Goal: Task Accomplishment & Management: Manage account settings

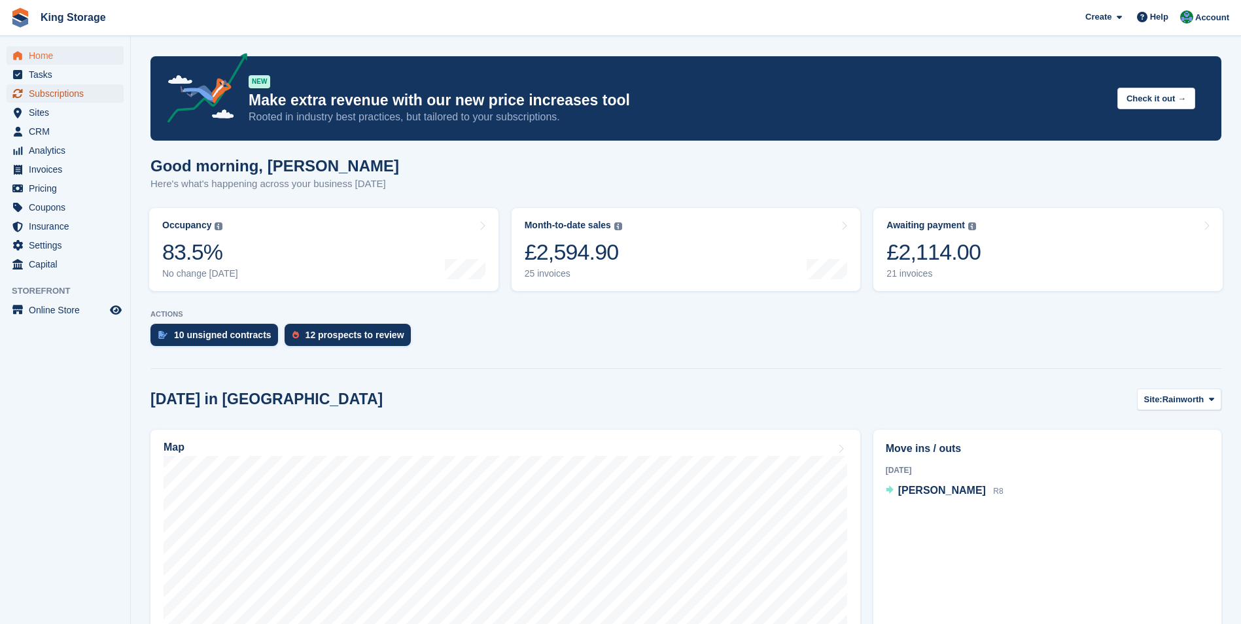
click at [54, 99] on span "Subscriptions" at bounding box center [68, 93] width 79 height 18
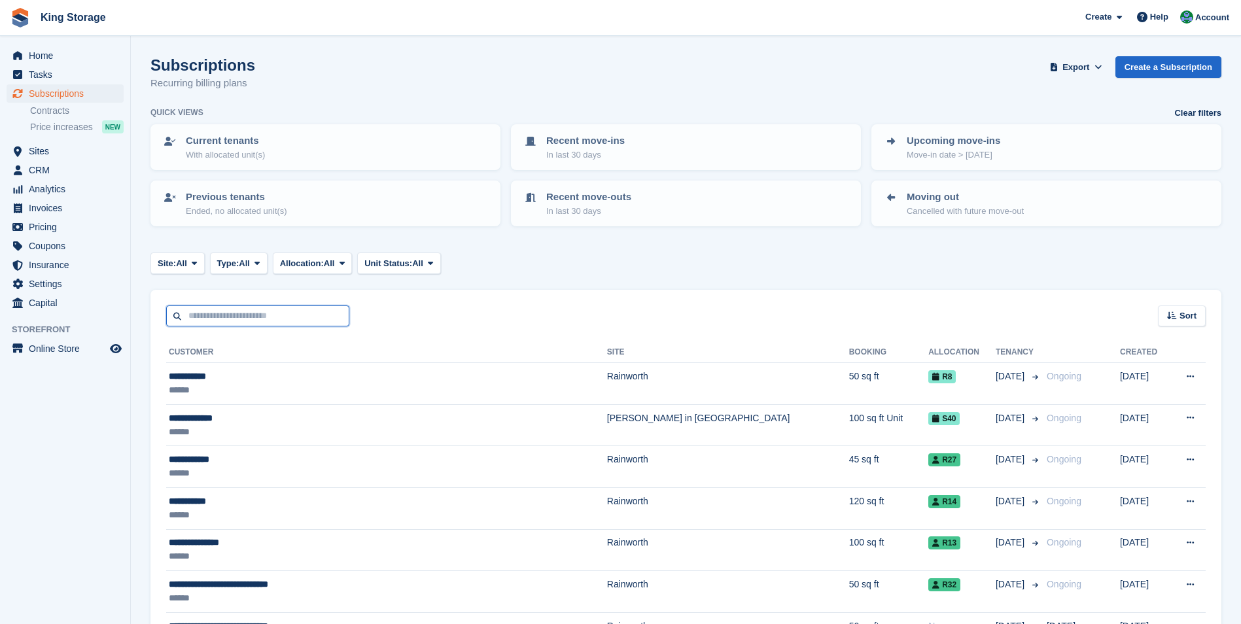
click at [203, 322] on input "text" at bounding box center [257, 317] width 183 height 22
type input "******"
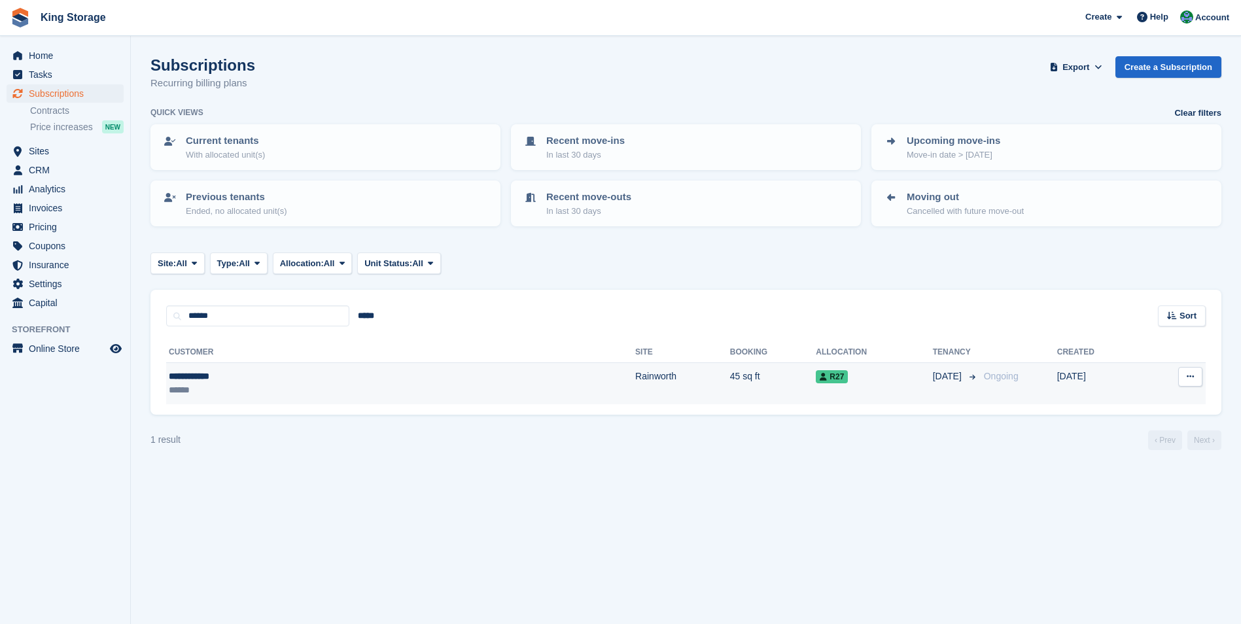
click at [277, 383] on div "******" at bounding box center [270, 390] width 202 height 14
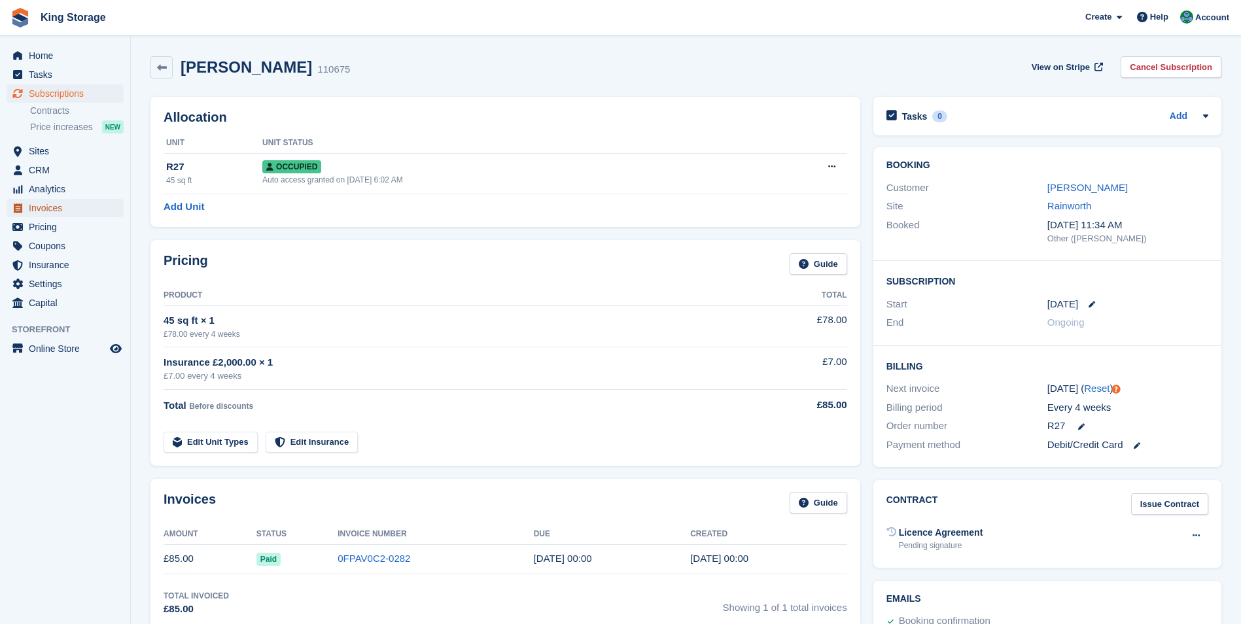
click at [48, 209] on span "Invoices" at bounding box center [68, 208] width 79 height 18
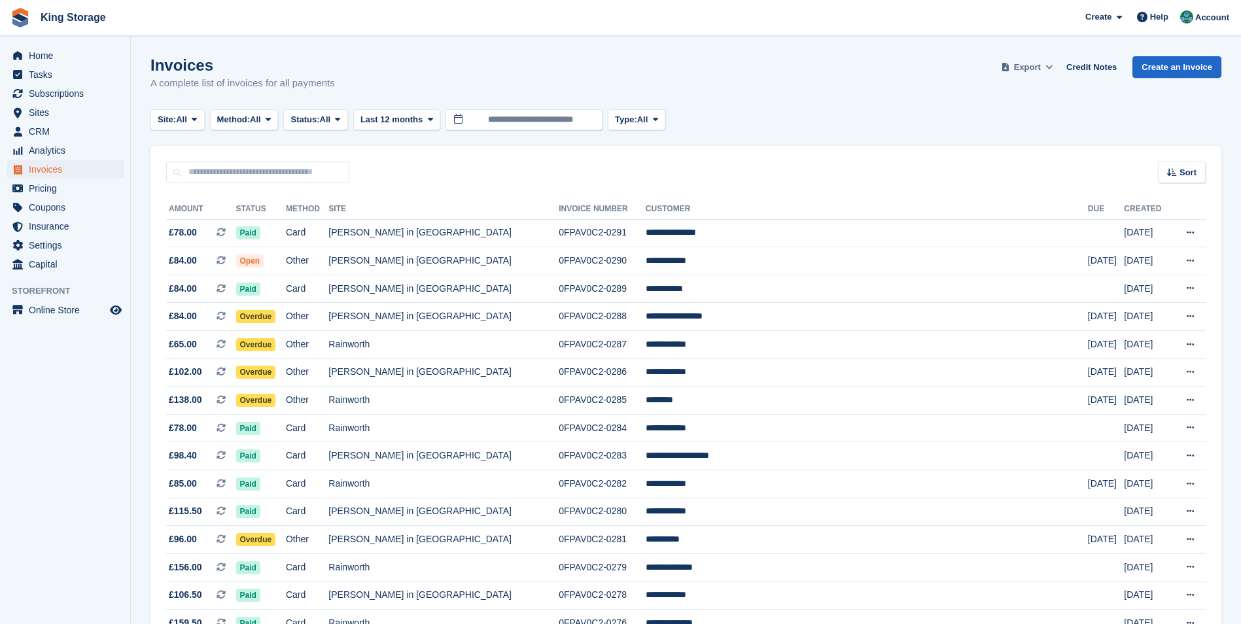
click at [1025, 64] on span "Export" at bounding box center [1027, 67] width 27 height 13
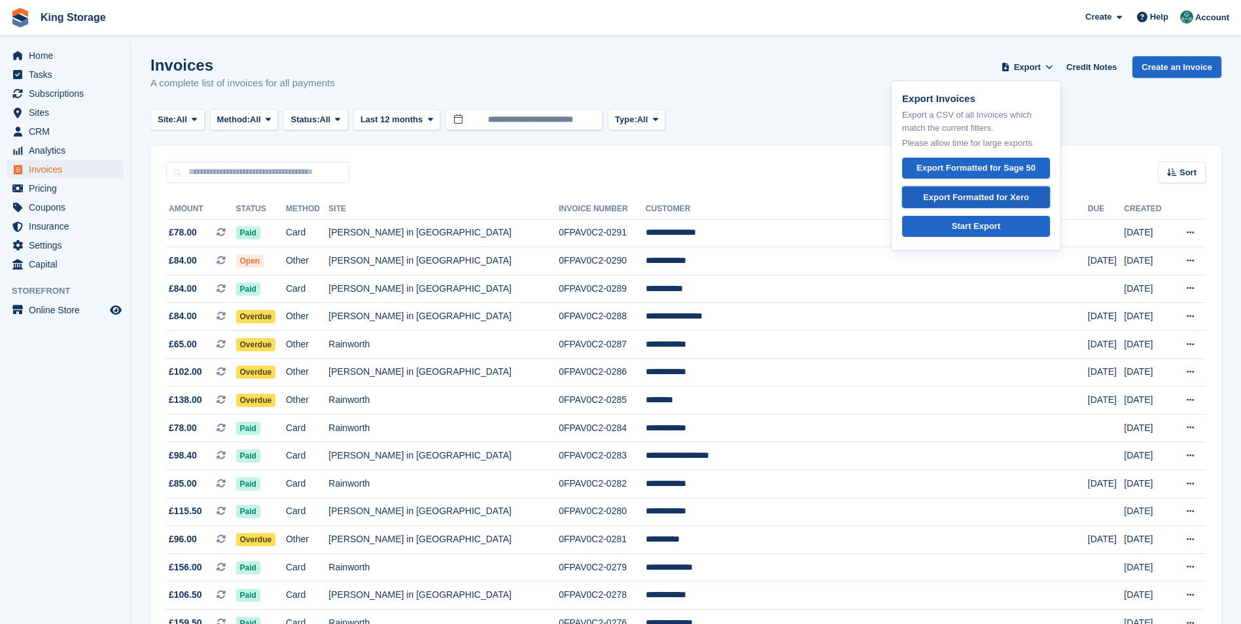
click at [980, 198] on div "Export Formatted for Xero" at bounding box center [976, 197] width 106 height 13
click at [782, 68] on div "Invoices A complete list of invoices for all payments Export Export Invoices Ex…" at bounding box center [685, 81] width 1071 height 50
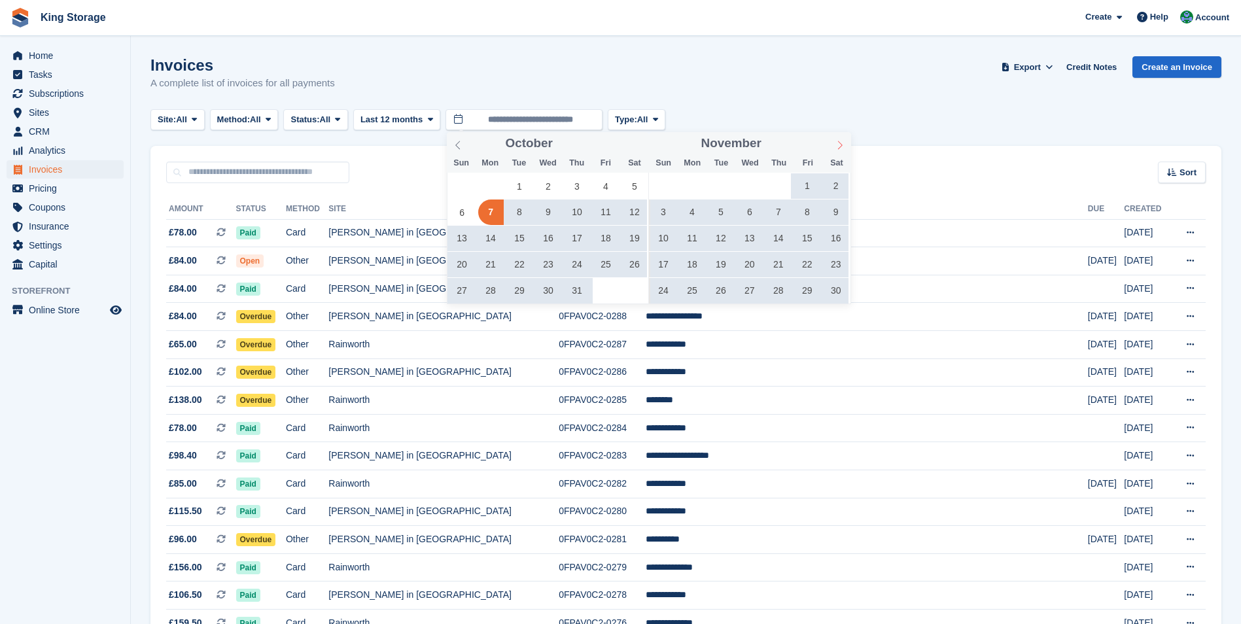
click at [834, 149] on span at bounding box center [840, 143] width 22 height 22
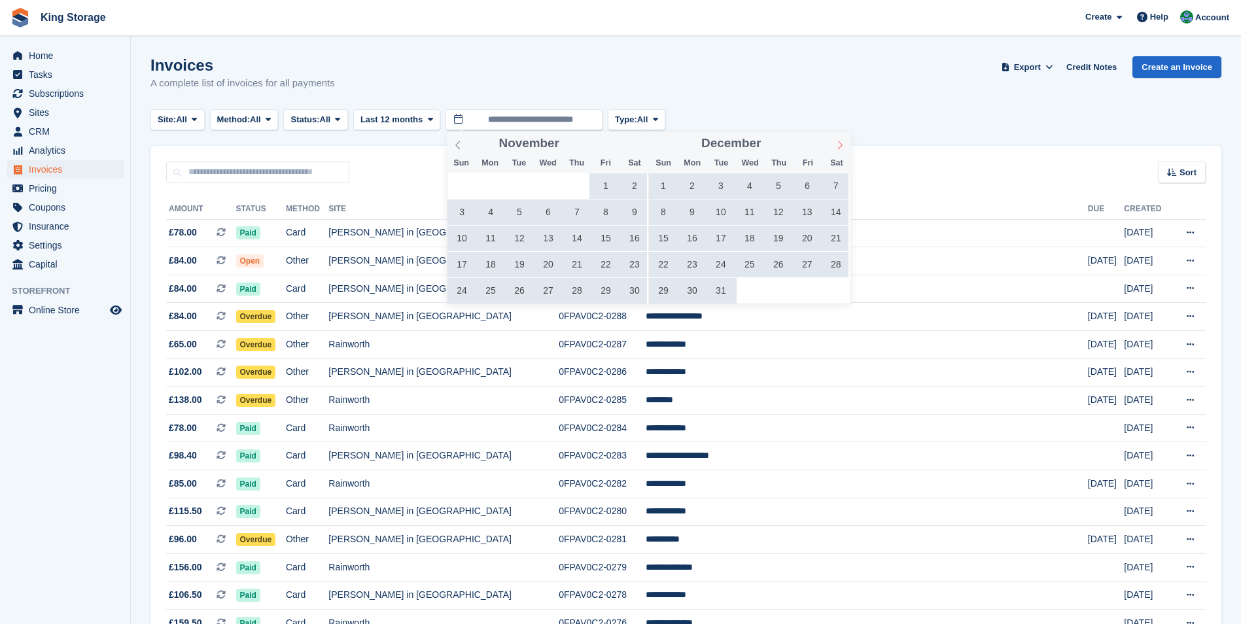
click at [834, 149] on span at bounding box center [840, 143] width 22 height 22
type input "****"
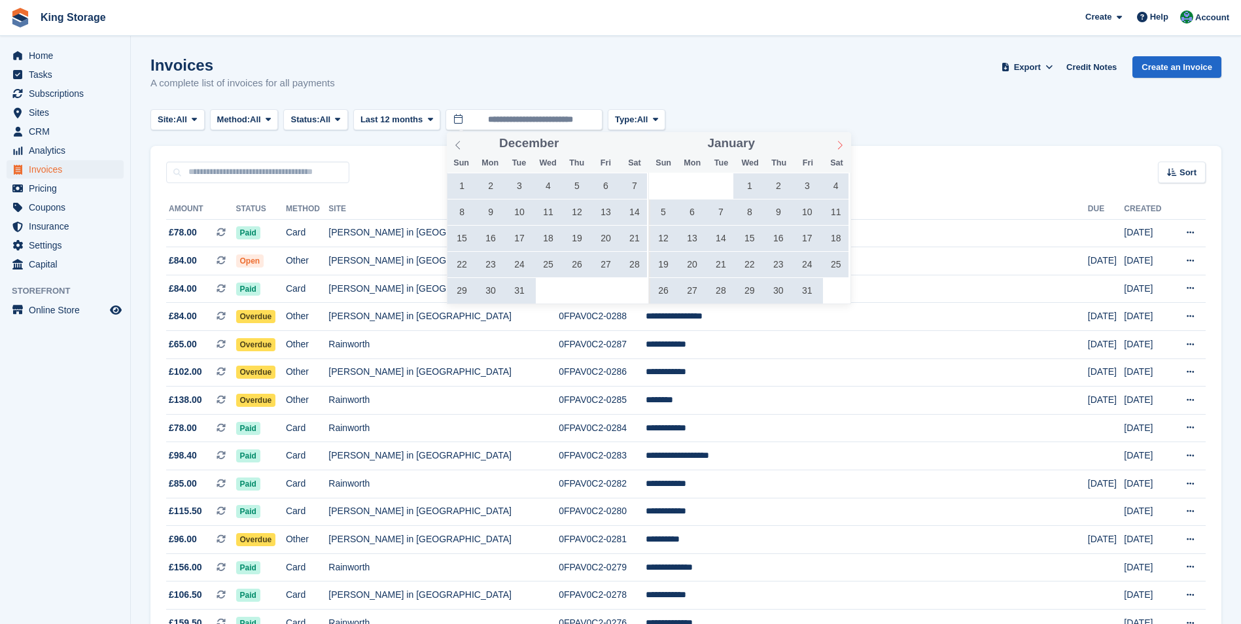
click at [834, 149] on span at bounding box center [840, 143] width 22 height 22
type input "****"
click at [834, 149] on span at bounding box center [840, 143] width 22 height 22
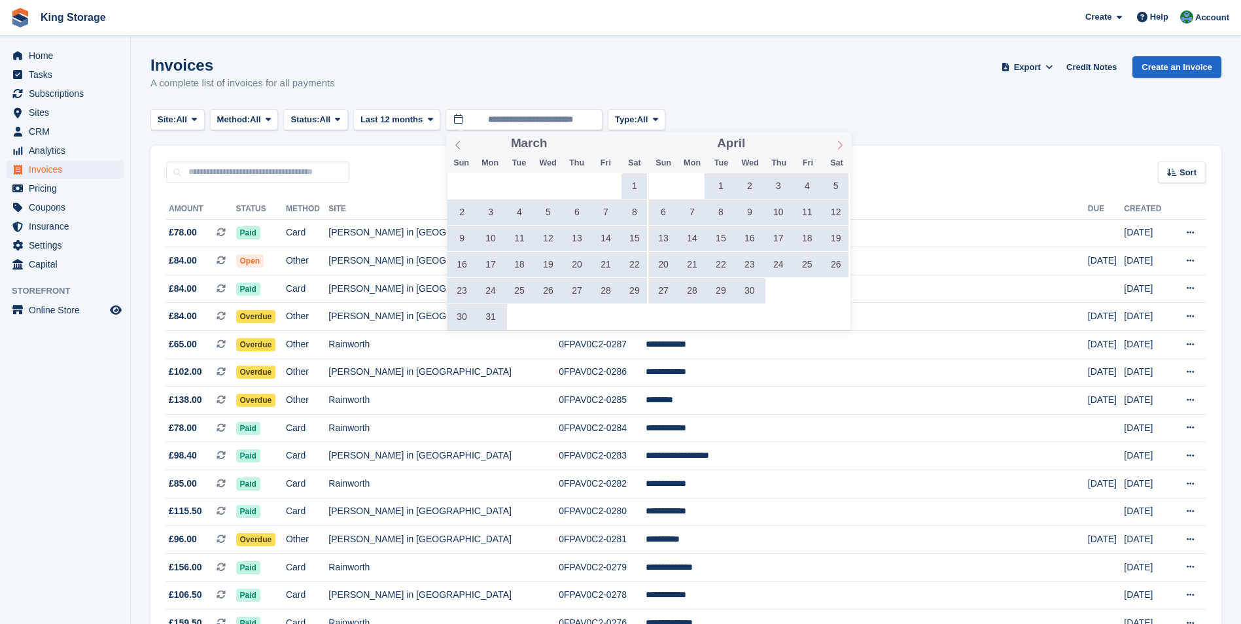
click at [834, 149] on span at bounding box center [840, 143] width 22 height 22
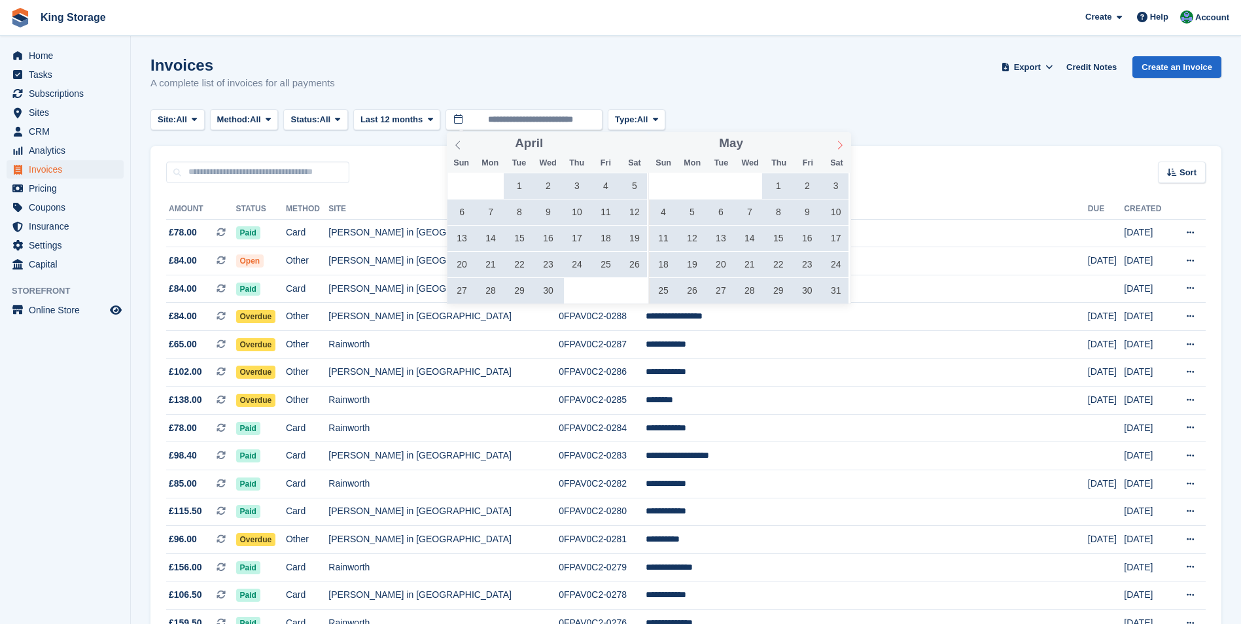
click at [834, 149] on span at bounding box center [840, 143] width 22 height 22
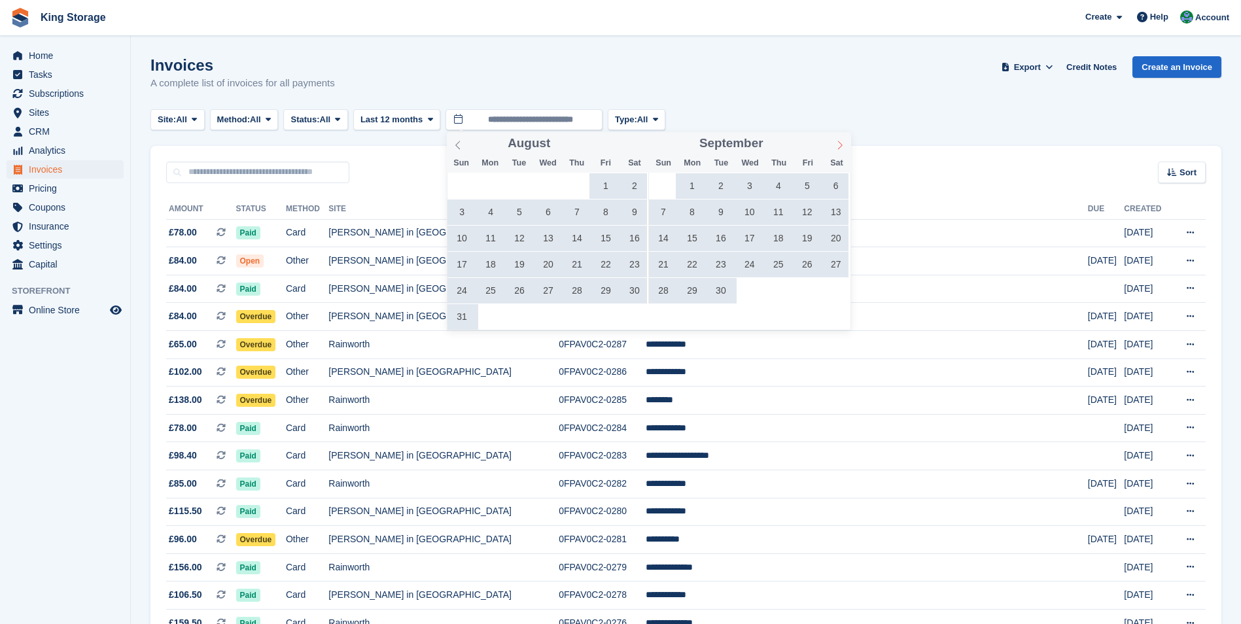
click at [834, 149] on span at bounding box center [840, 143] width 22 height 22
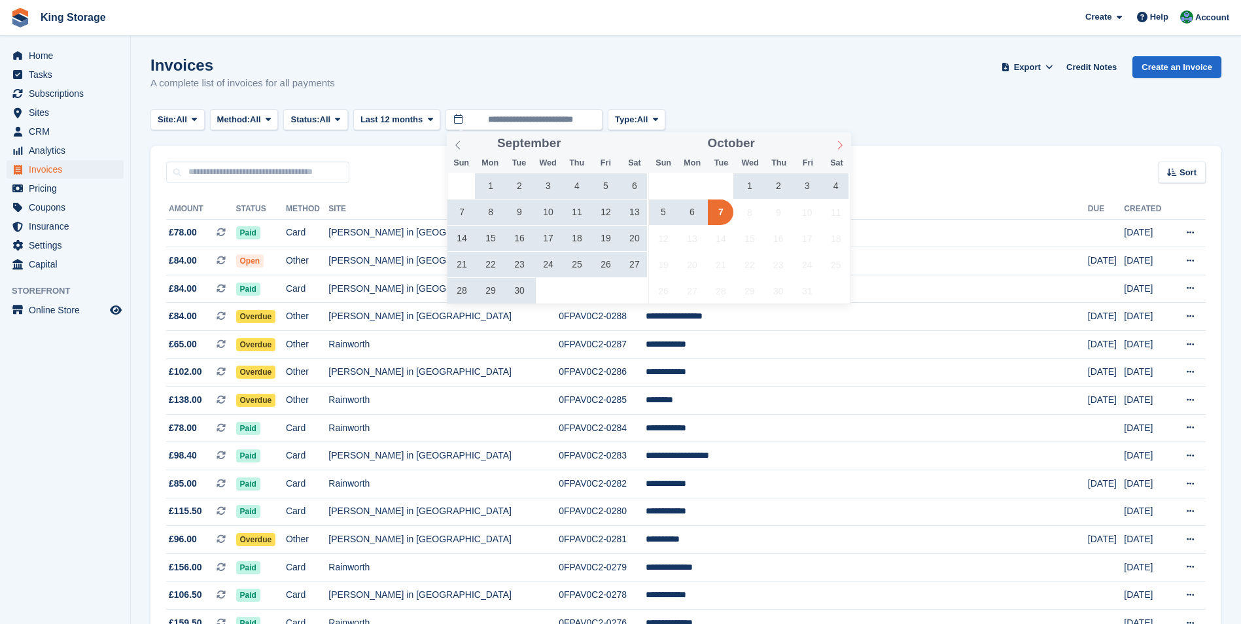
click at [834, 149] on span at bounding box center [840, 143] width 22 height 22
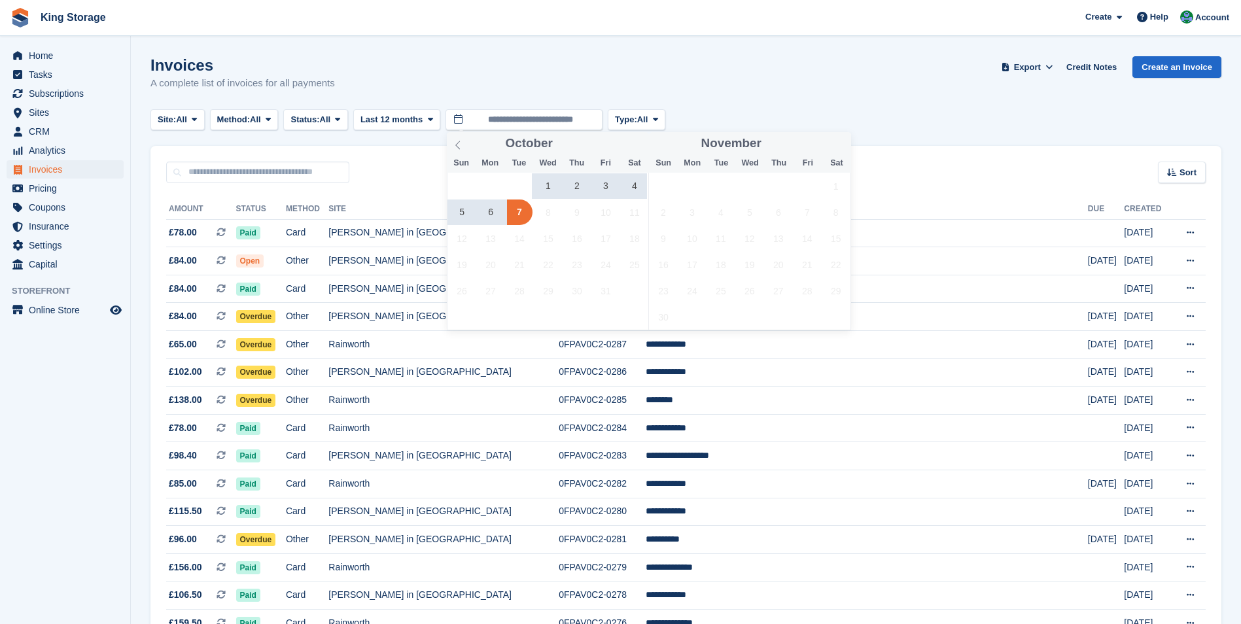
click at [521, 213] on span "7" at bounding box center [520, 213] width 26 height 26
type input "**********"
click at [521, 213] on span "7" at bounding box center [520, 213] width 26 height 26
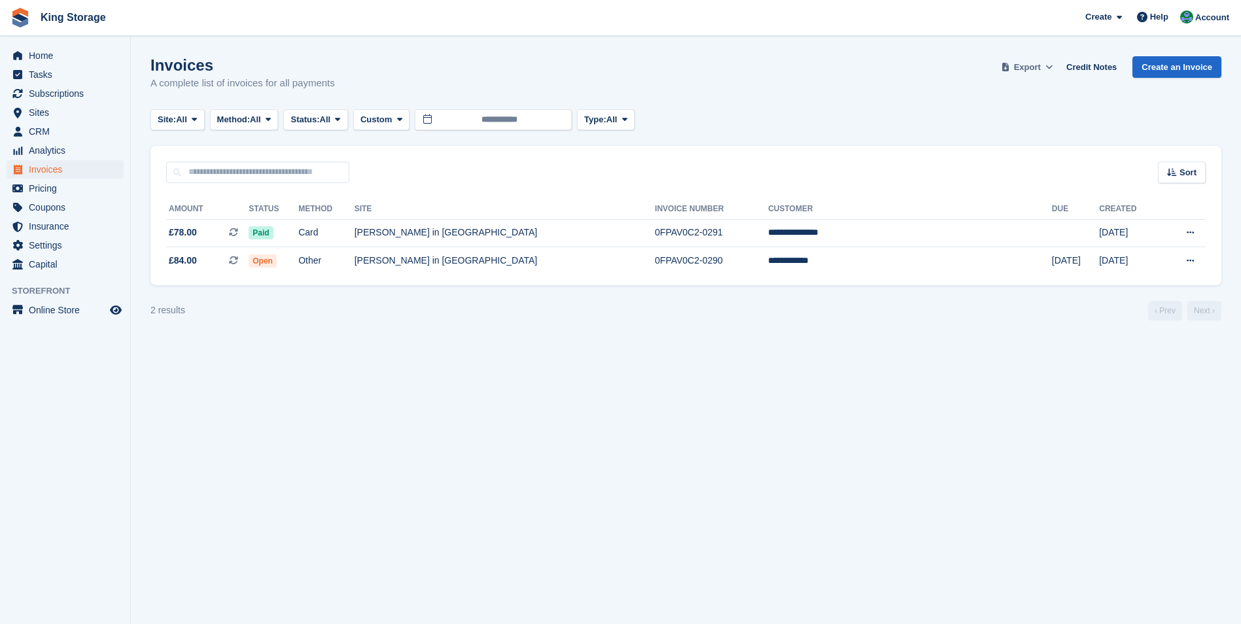
click at [1041, 71] on span "Export" at bounding box center [1027, 67] width 27 height 13
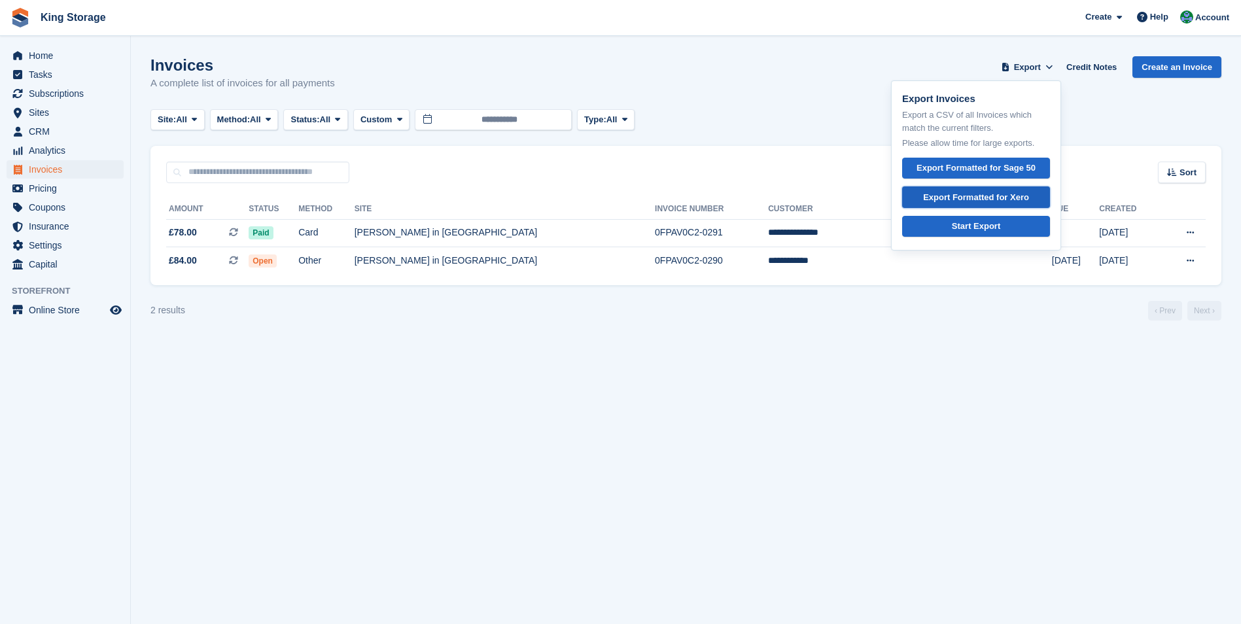
click at [995, 196] on div "Export Formatted for Xero" at bounding box center [976, 197] width 106 height 13
click at [40, 172] on span "Invoices" at bounding box center [68, 169] width 79 height 18
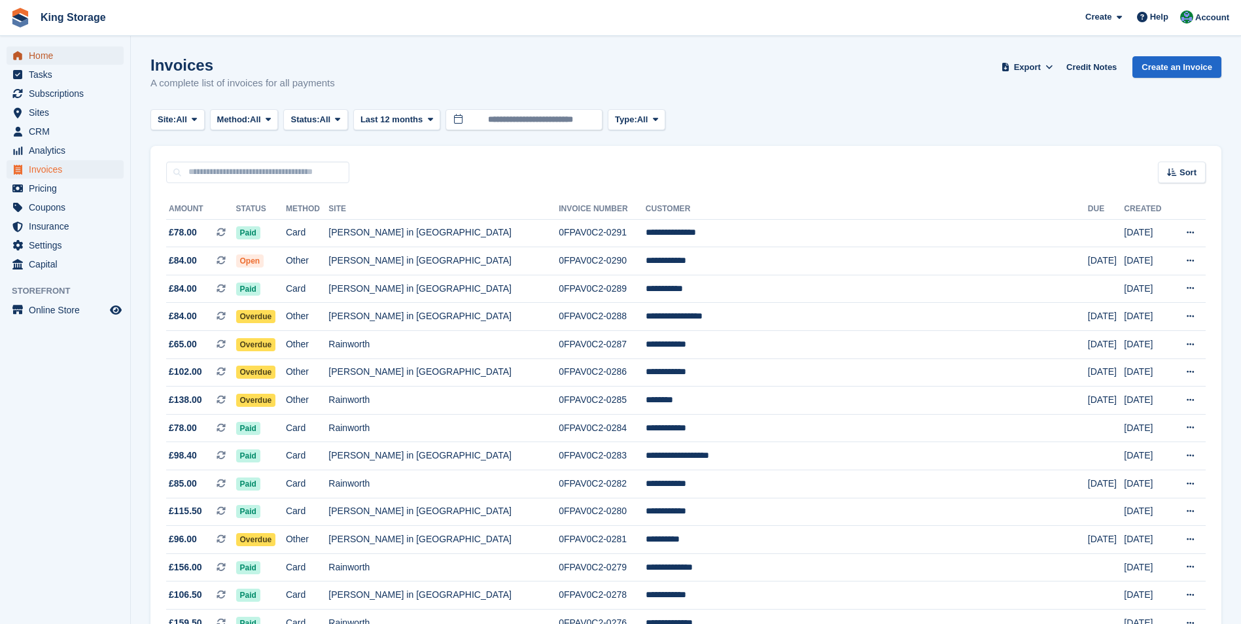
click at [40, 55] on span "Home" at bounding box center [68, 55] width 79 height 18
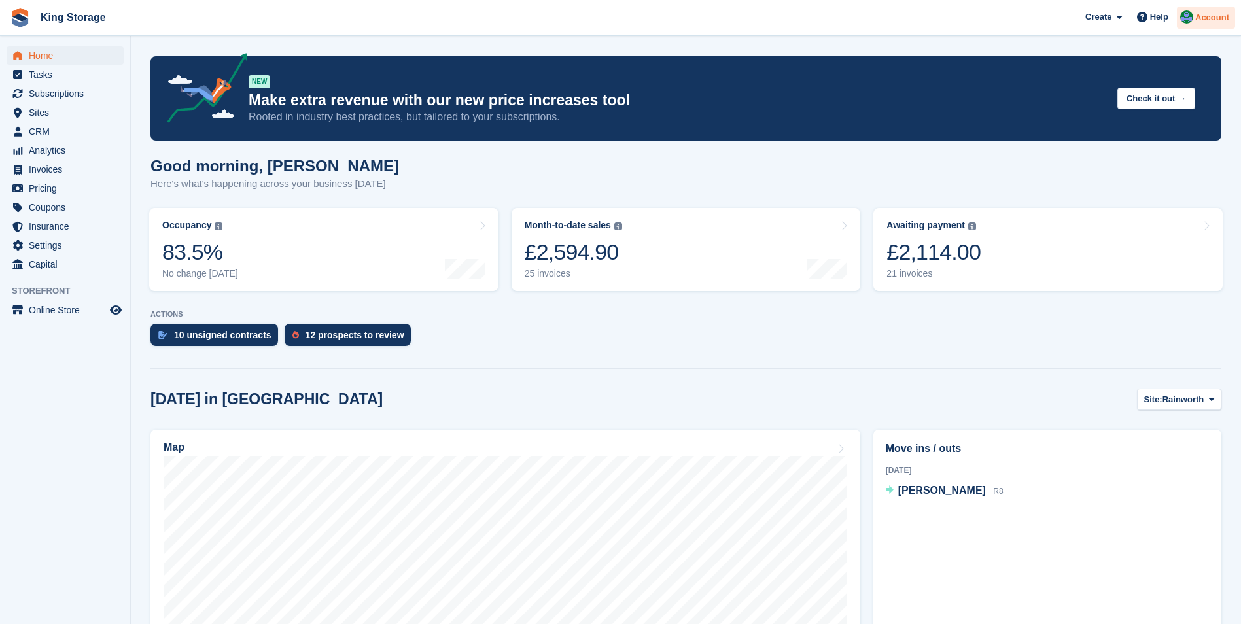
click at [1218, 22] on span "Account" at bounding box center [1212, 17] width 34 height 13
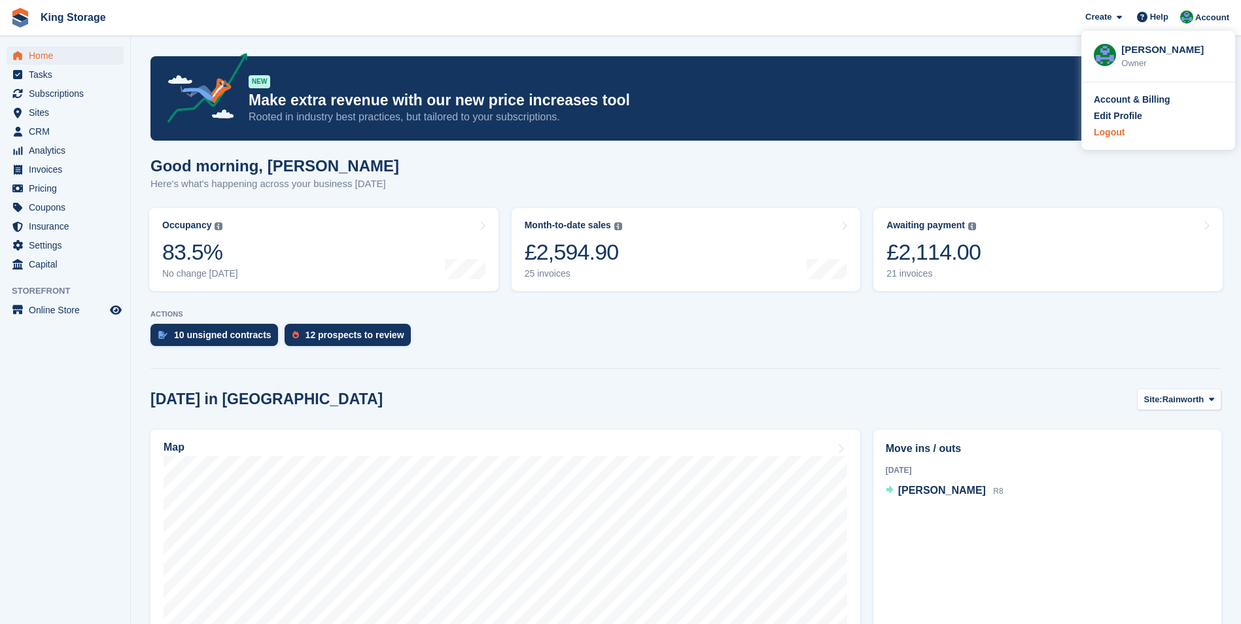
click at [1138, 133] on div "Logout" at bounding box center [1158, 133] width 129 height 14
